Goal: Information Seeking & Learning: Learn about a topic

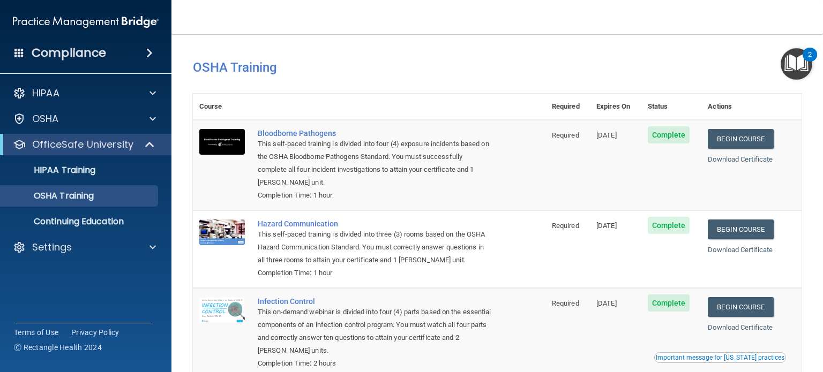
scroll to position [141, 0]
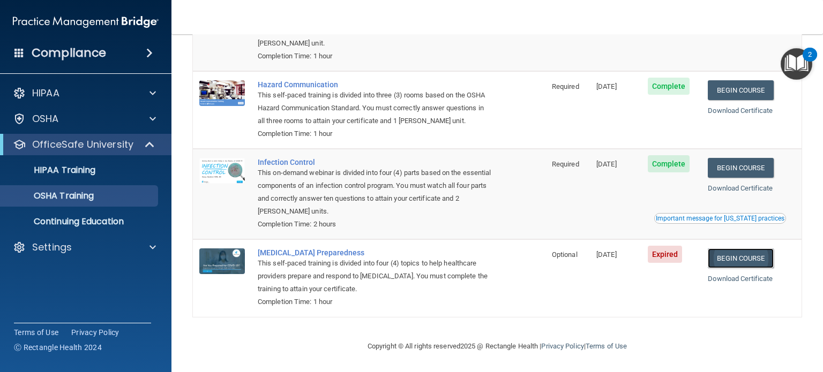
click at [741, 258] on link "Begin Course" at bounding box center [740, 259] width 65 height 20
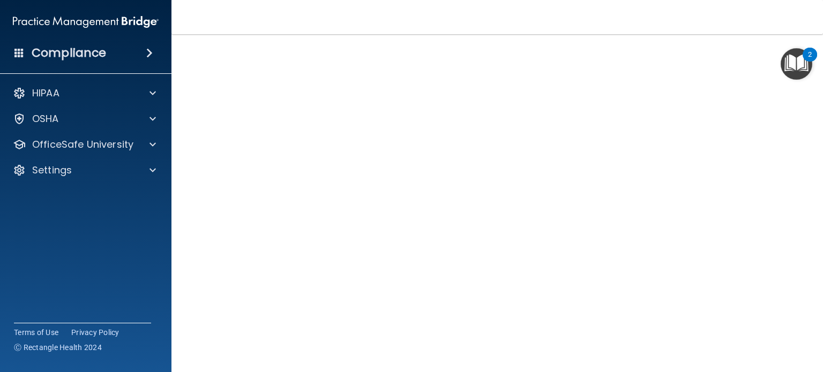
scroll to position [32, 0]
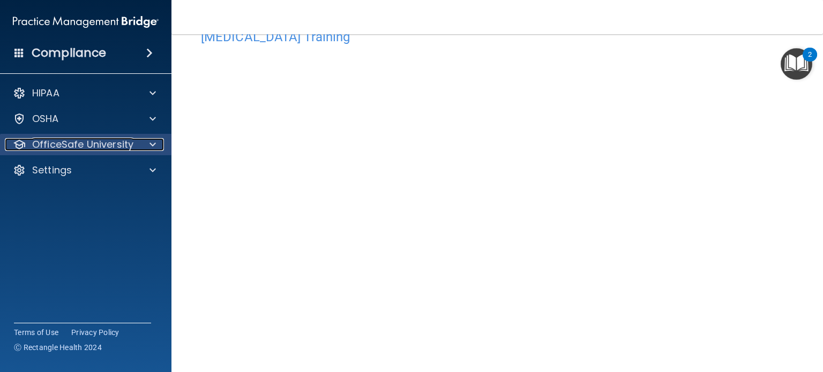
click at [60, 145] on p "OfficeSafe University" at bounding box center [82, 144] width 101 height 13
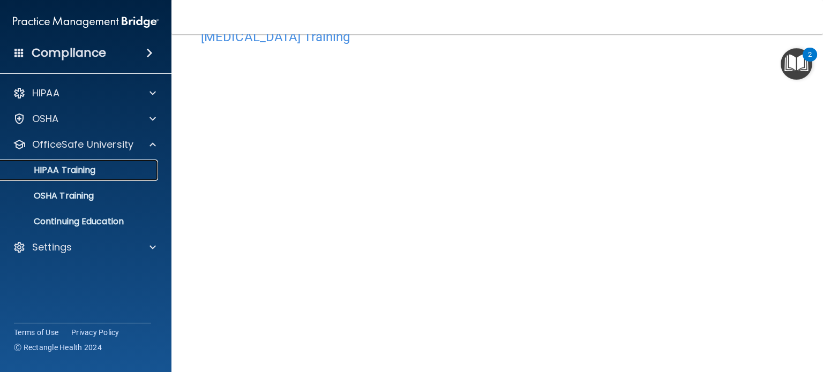
click at [73, 168] on p "HIPAA Training" at bounding box center [51, 170] width 88 height 11
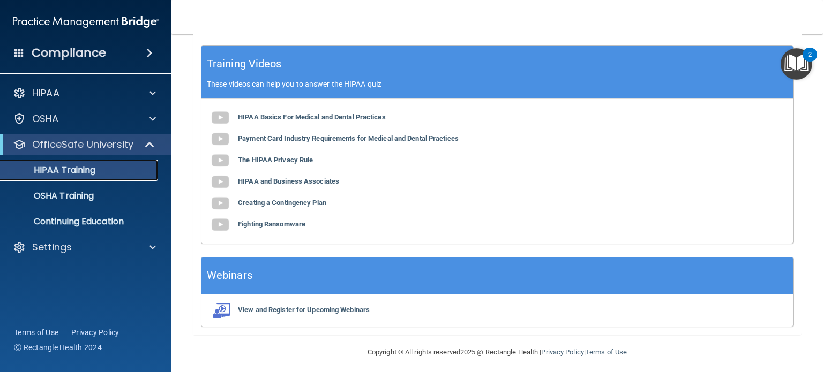
scroll to position [432, 0]
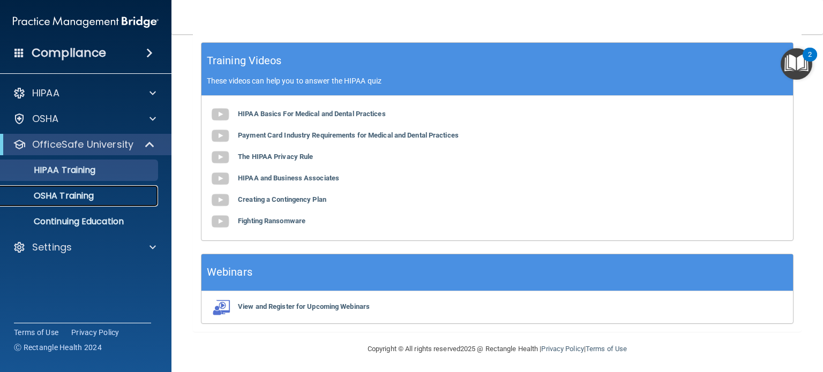
click at [65, 195] on p "OSHA Training" at bounding box center [50, 196] width 87 height 11
